Goal: Information Seeking & Learning: Check status

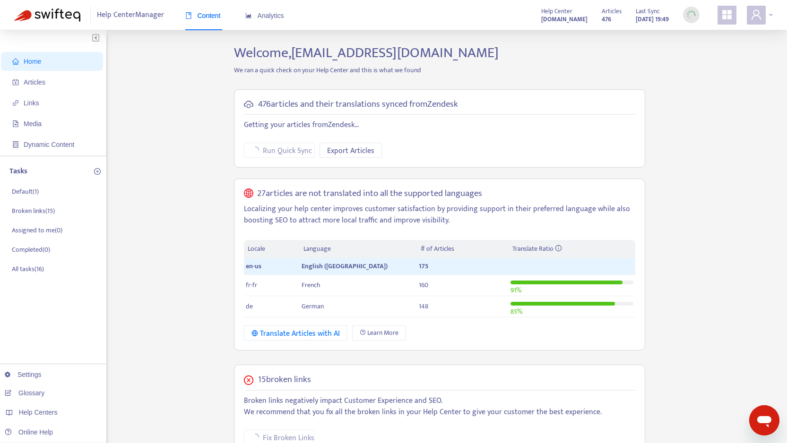
click at [757, 9] on icon "user" at bounding box center [756, 14] width 11 height 11
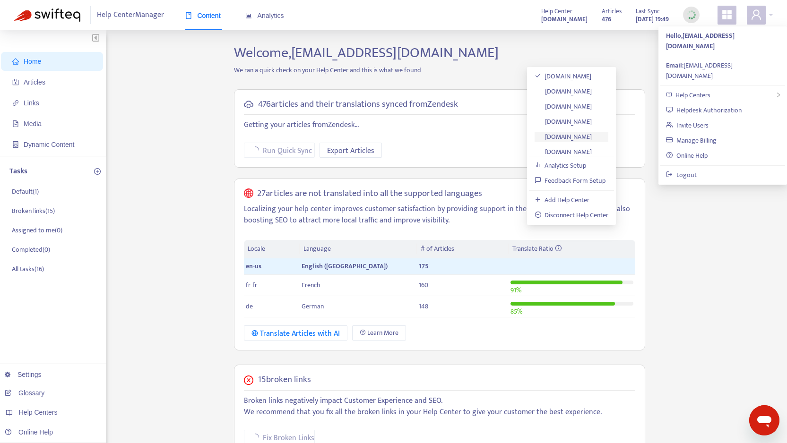
click at [563, 131] on link "[DOMAIN_NAME]" at bounding box center [564, 136] width 58 height 11
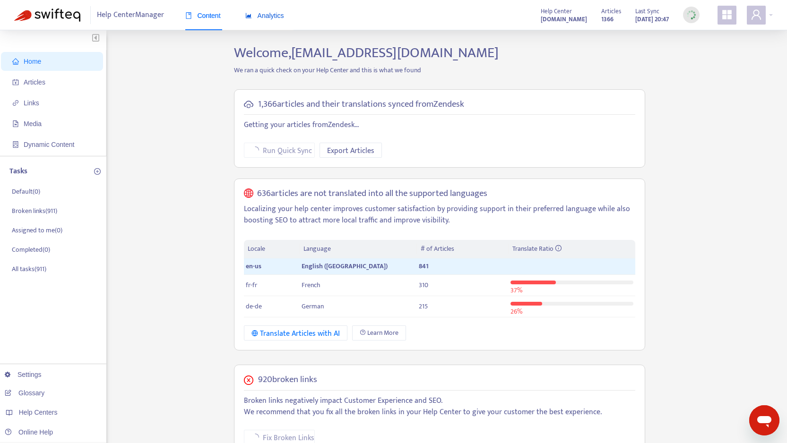
click at [257, 13] on span "Analytics" at bounding box center [264, 16] width 39 height 8
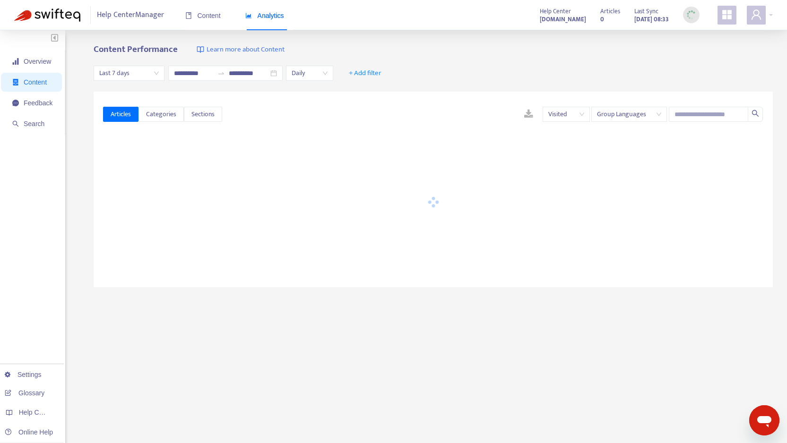
click at [146, 73] on span "Last 7 days" at bounding box center [129, 73] width 60 height 14
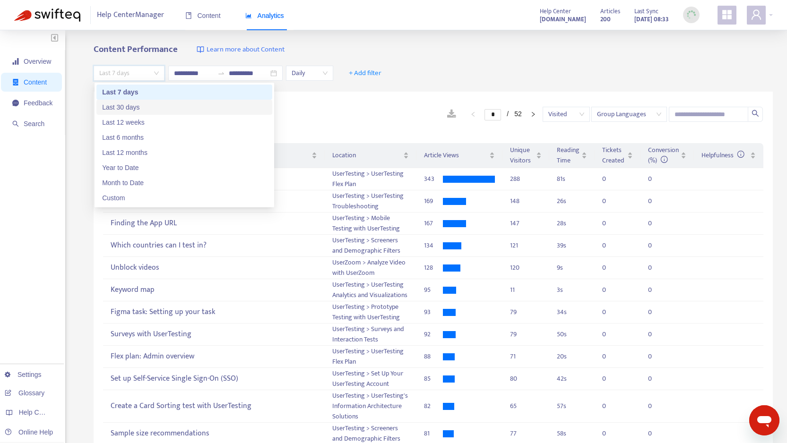
click at [138, 109] on div "Last 30 days" at bounding box center [184, 107] width 165 height 10
type input "**********"
